Goal: Task Accomplishment & Management: Manage account settings

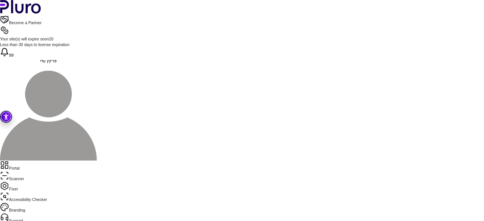
scroll to position [480, 0]
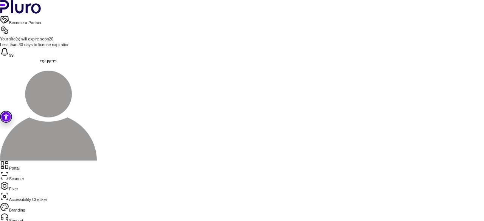
drag, startPoint x: 278, startPoint y: 113, endPoint x: 170, endPoint y: 113, distance: 108.4
copy div "**********"
drag, startPoint x: 164, startPoint y: 151, endPoint x: 153, endPoint y: 70, distance: 81.9
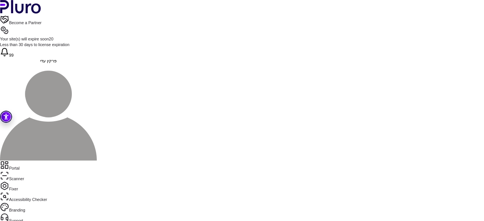
drag, startPoint x: 386, startPoint y: 130, endPoint x: 232, endPoint y: 131, distance: 153.4
drag, startPoint x: 160, startPoint y: 135, endPoint x: 386, endPoint y: 145, distance: 225.8
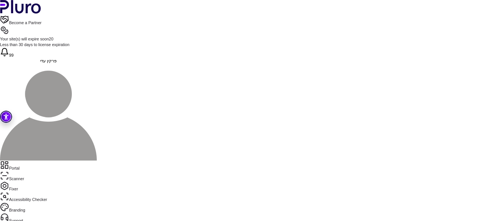
drag, startPoint x: 278, startPoint y: 155, endPoint x: 233, endPoint y: 155, distance: 45.0
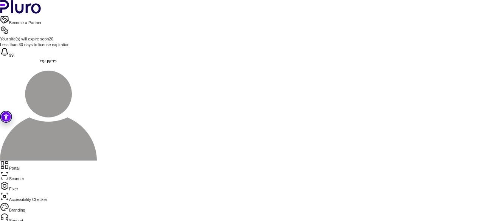
drag, startPoint x: 156, startPoint y: 75, endPoint x: 195, endPoint y: 62, distance: 41.1
copy div "**********"
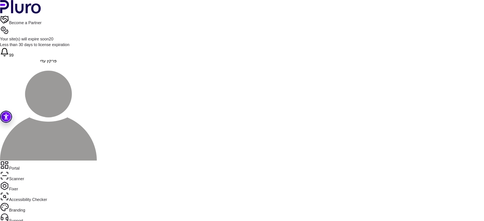
scroll to position [477, 0]
drag, startPoint x: 277, startPoint y: 116, endPoint x: 169, endPoint y: 116, distance: 108.1
copy div "**********"
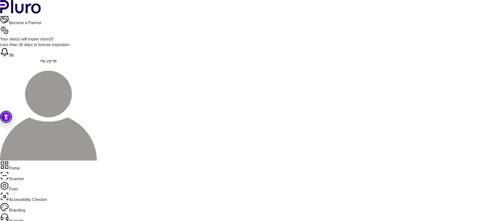
drag, startPoint x: 157, startPoint y: 76, endPoint x: 183, endPoint y: 121, distance: 52.4
copy div "**********"
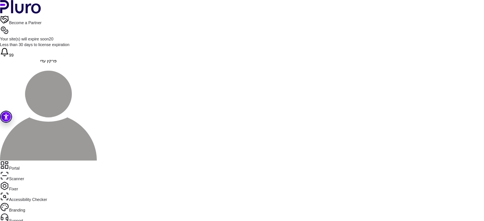
scroll to position [562, 0]
drag, startPoint x: 161, startPoint y: 96, endPoint x: 168, endPoint y: 107, distance: 12.1
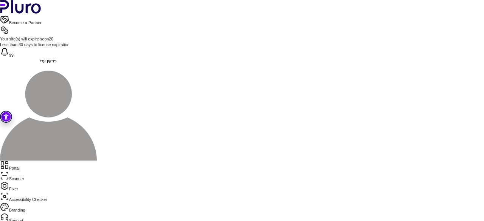
drag, startPoint x: 224, startPoint y: 118, endPoint x: 230, endPoint y: 119, distance: 6.2
drag, startPoint x: 238, startPoint y: 119, endPoint x: 209, endPoint y: 119, distance: 28.3
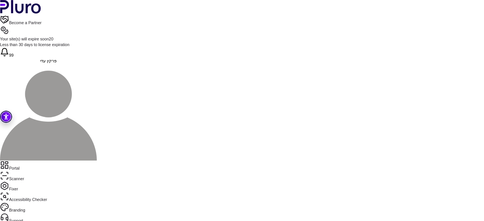
scroll to position [384, 0]
drag, startPoint x: 196, startPoint y: 107, endPoint x: 162, endPoint y: 108, distance: 34.8
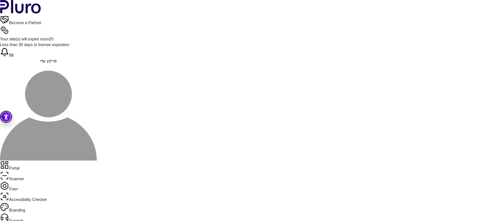
drag, startPoint x: 195, startPoint y: 108, endPoint x: 164, endPoint y: 107, distance: 31.4
copy span "**********"
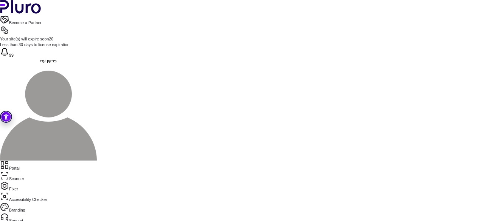
drag, startPoint x: 160, startPoint y: 123, endPoint x: 157, endPoint y: 113, distance: 10.2
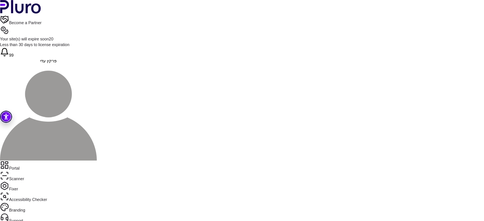
drag, startPoint x: 377, startPoint y: 105, endPoint x: 309, endPoint y: 104, distance: 68.4
drag, startPoint x: 368, startPoint y: 106, endPoint x: 299, endPoint y: 106, distance: 69.5
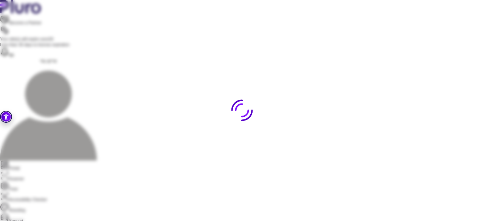
click at [311, 104] on div at bounding box center [242, 110] width 484 height 221
drag, startPoint x: 328, startPoint y: 105, endPoint x: 367, endPoint y: 105, distance: 38.9
drag, startPoint x: 299, startPoint y: 107, endPoint x: 370, endPoint y: 106, distance: 70.7
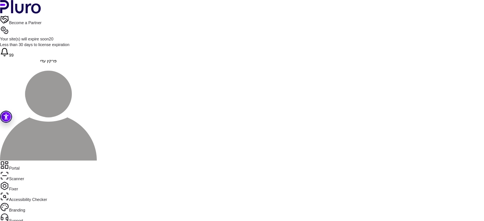
drag, startPoint x: 367, startPoint y: 105, endPoint x: 299, endPoint y: 107, distance: 68.0
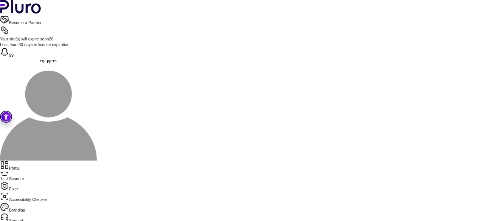
drag, startPoint x: 180, startPoint y: 148, endPoint x: 164, endPoint y: 149, distance: 16.3
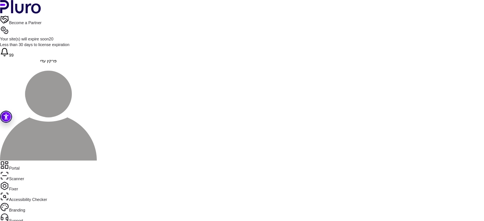
copy span "********"
drag, startPoint x: 315, startPoint y: 107, endPoint x: 266, endPoint y: 105, distance: 49.1
